Goal: Understand process/instructions

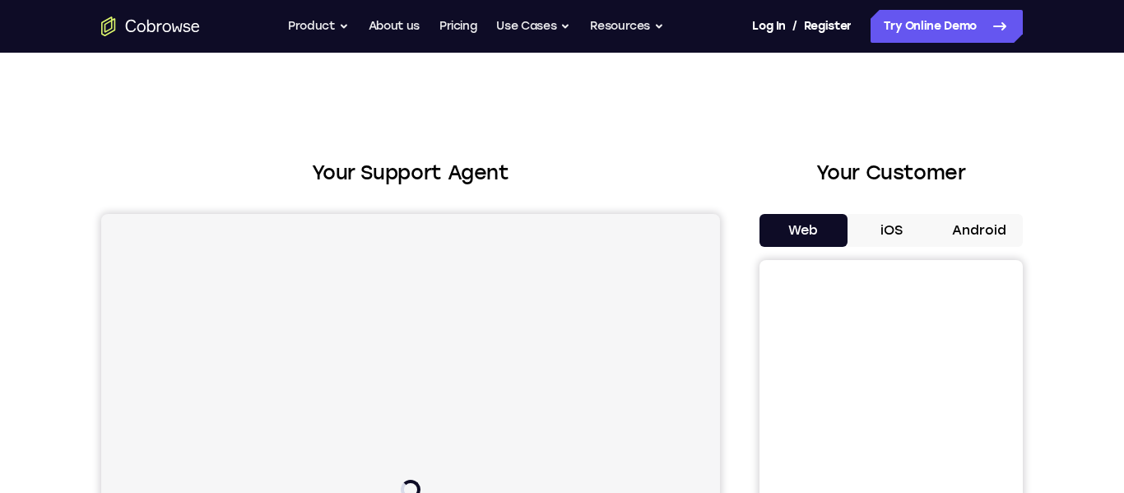
click at [989, 233] on button "Android" at bounding box center [979, 230] width 88 height 33
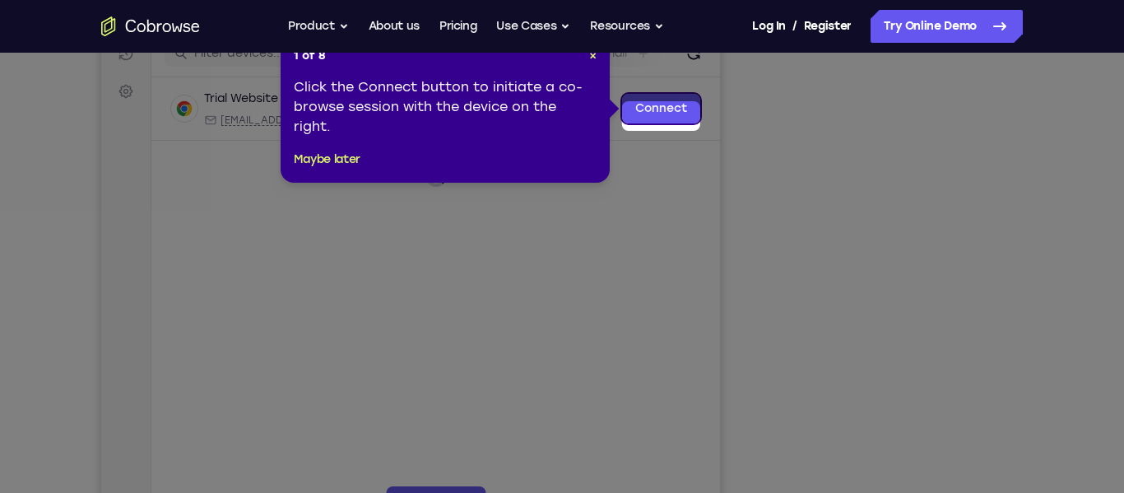
scroll to position [215, 0]
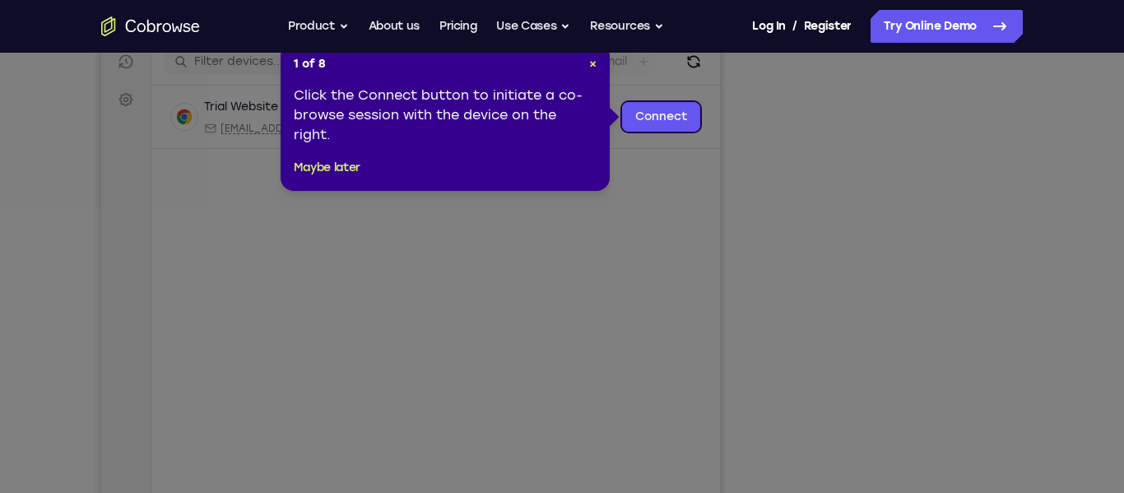
click at [597, 64] on div "1 of 8 × Click the Connect button to initiate a co-browse session with the devi…" at bounding box center [445, 117] width 329 height 148
click at [593, 66] on span "×" at bounding box center [592, 64] width 7 height 14
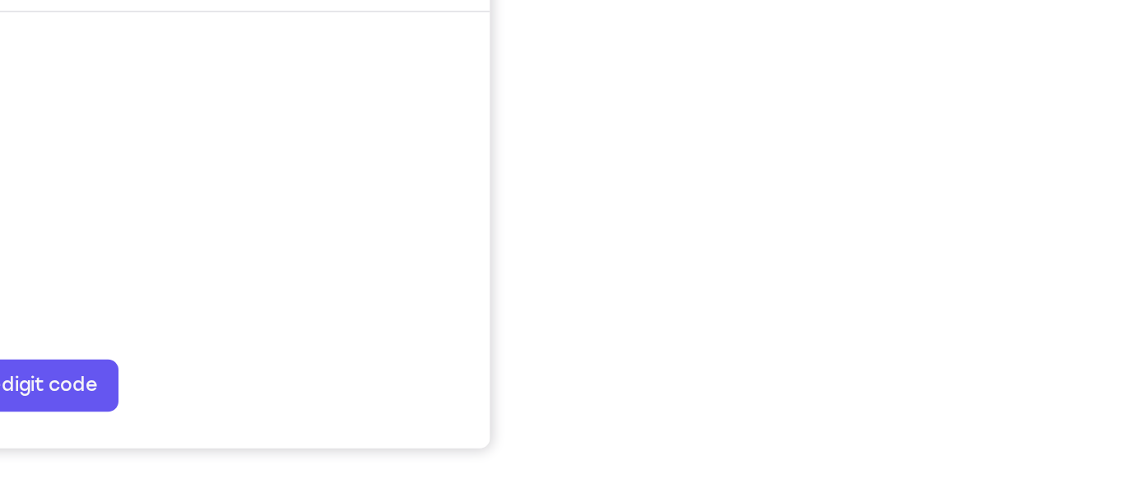
scroll to position [302, 0]
